Goal: Task Accomplishment & Management: Complete application form

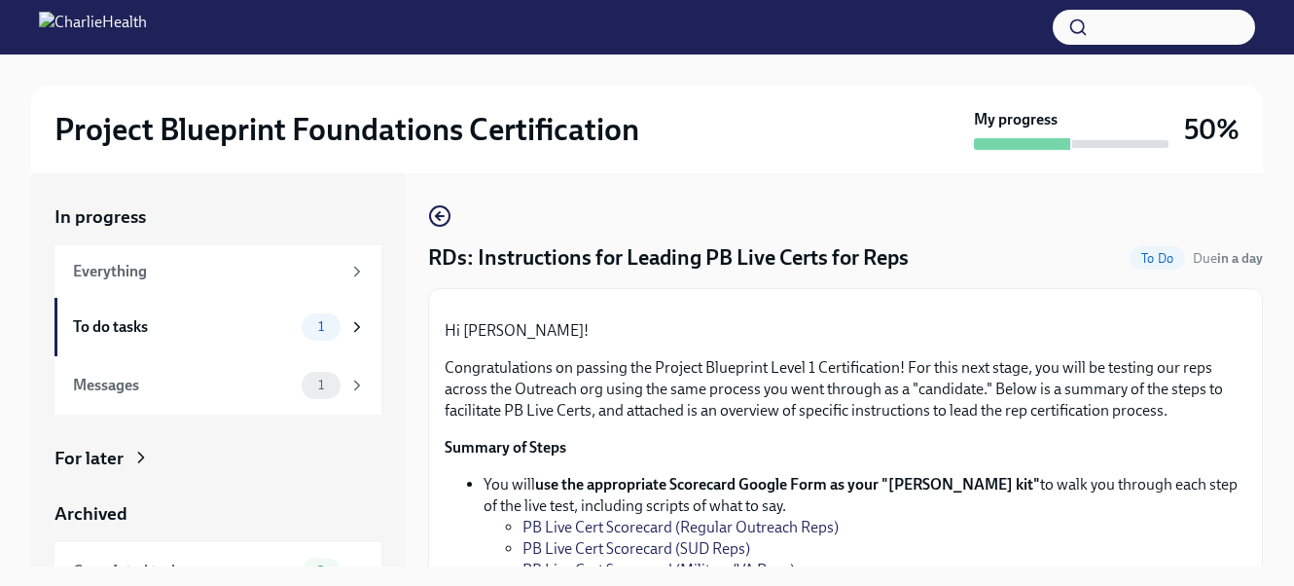
scroll to position [509, 0]
